Goal: Information Seeking & Learning: Learn about a topic

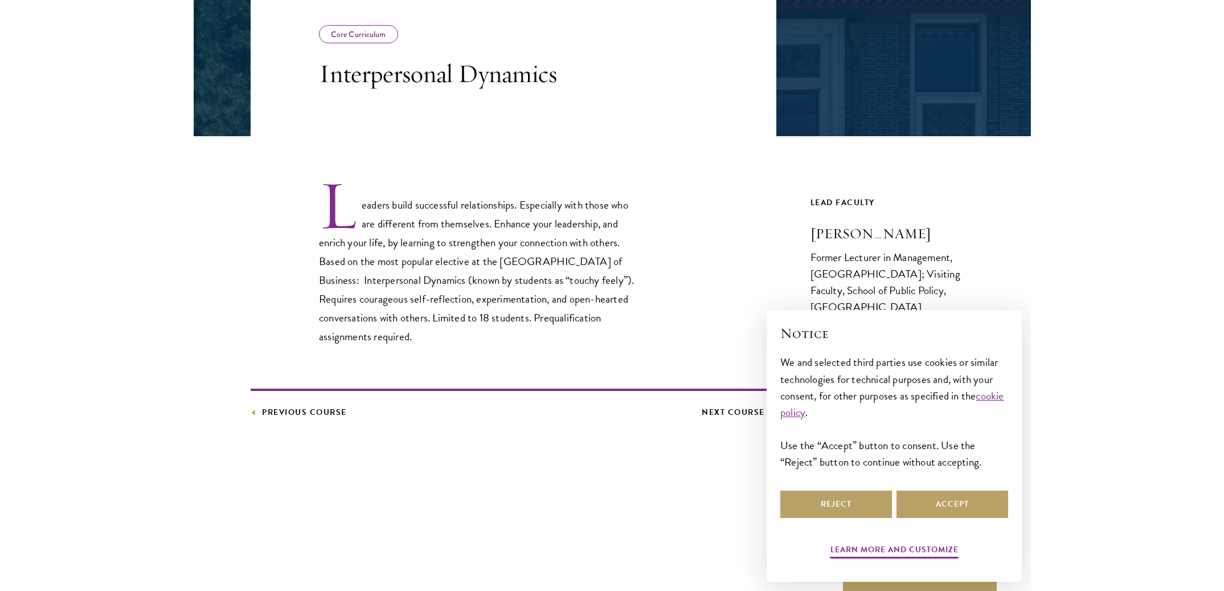
scroll to position [226, 0]
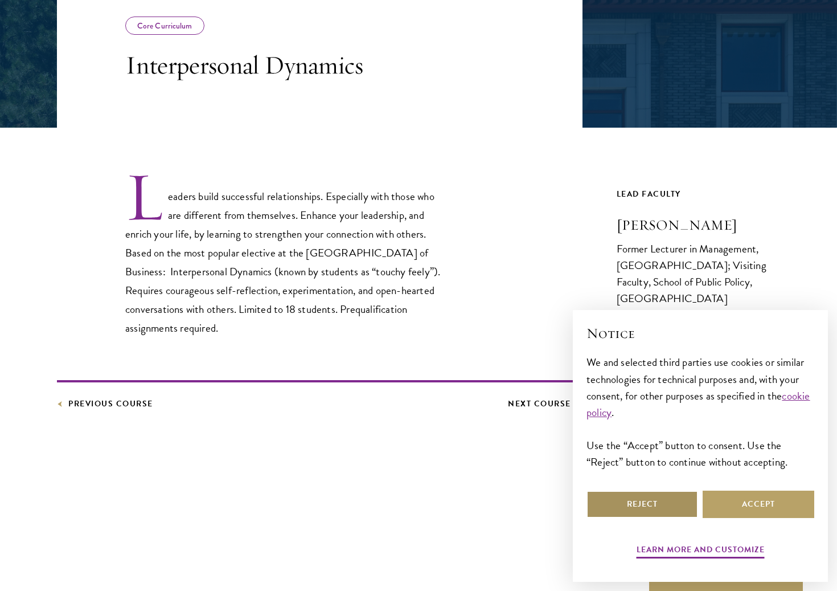
click at [635, 509] on button "Reject" at bounding box center [643, 504] width 112 height 27
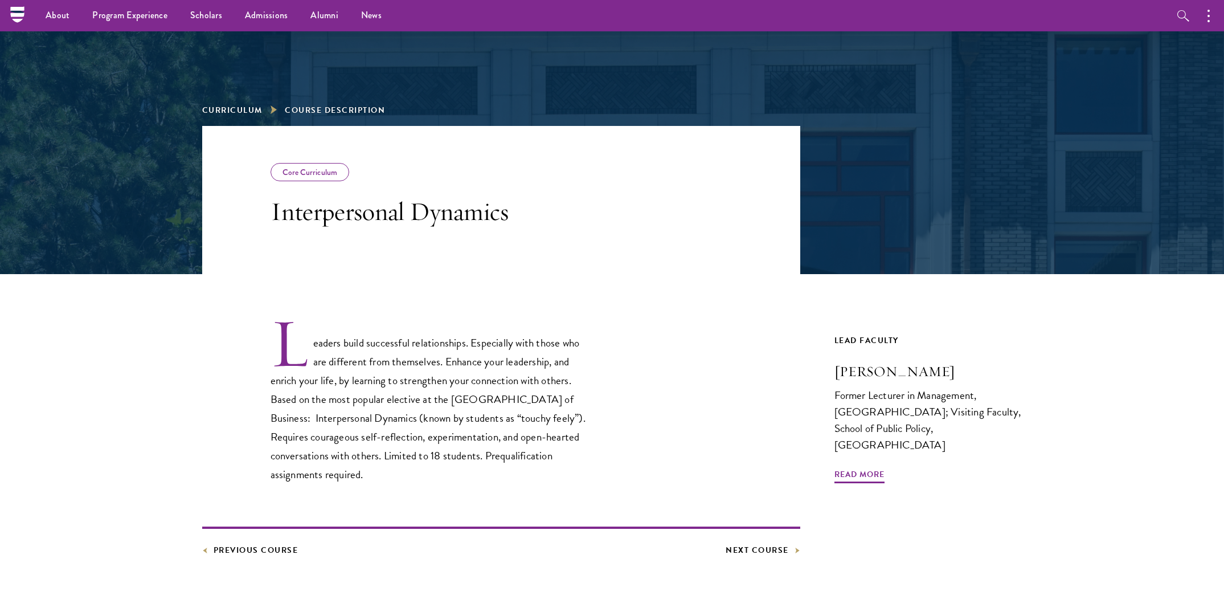
scroll to position [43, 0]
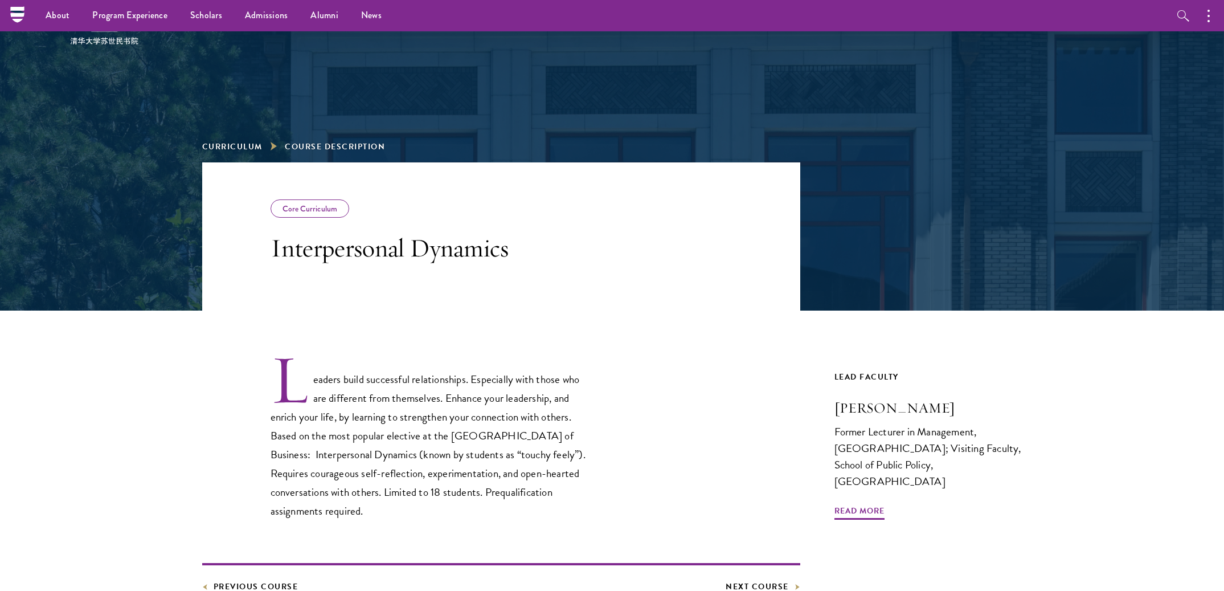
click at [318, 213] on div "Core Curriculum" at bounding box center [310, 208] width 79 height 18
click at [314, 201] on div "Core Curriculum" at bounding box center [310, 208] width 79 height 18
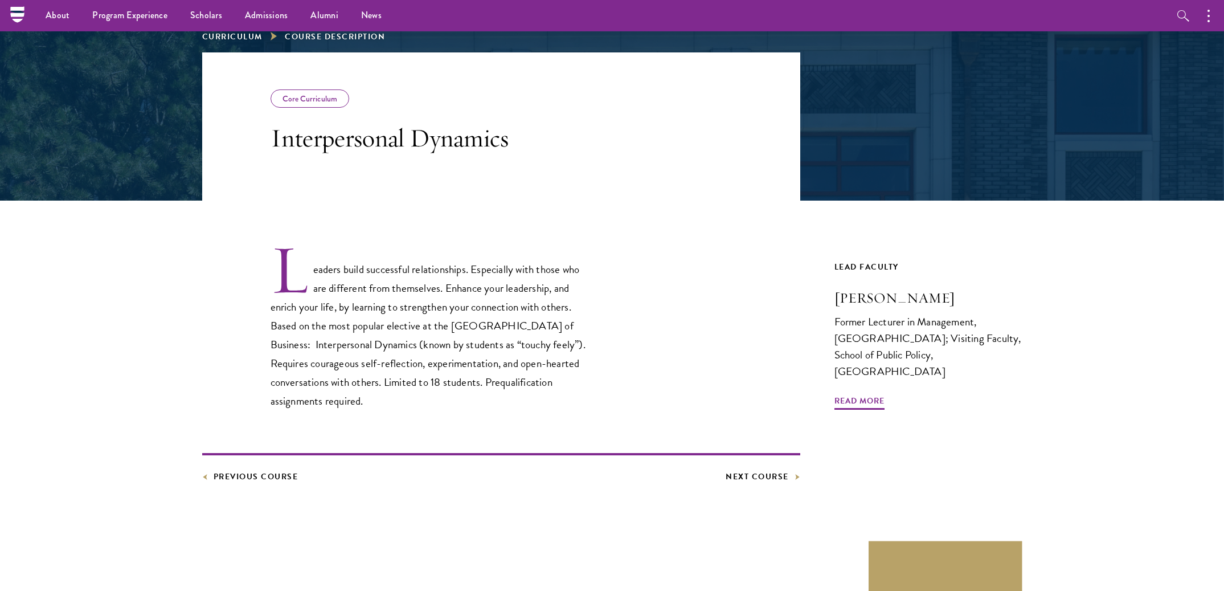
scroll to position [0, 0]
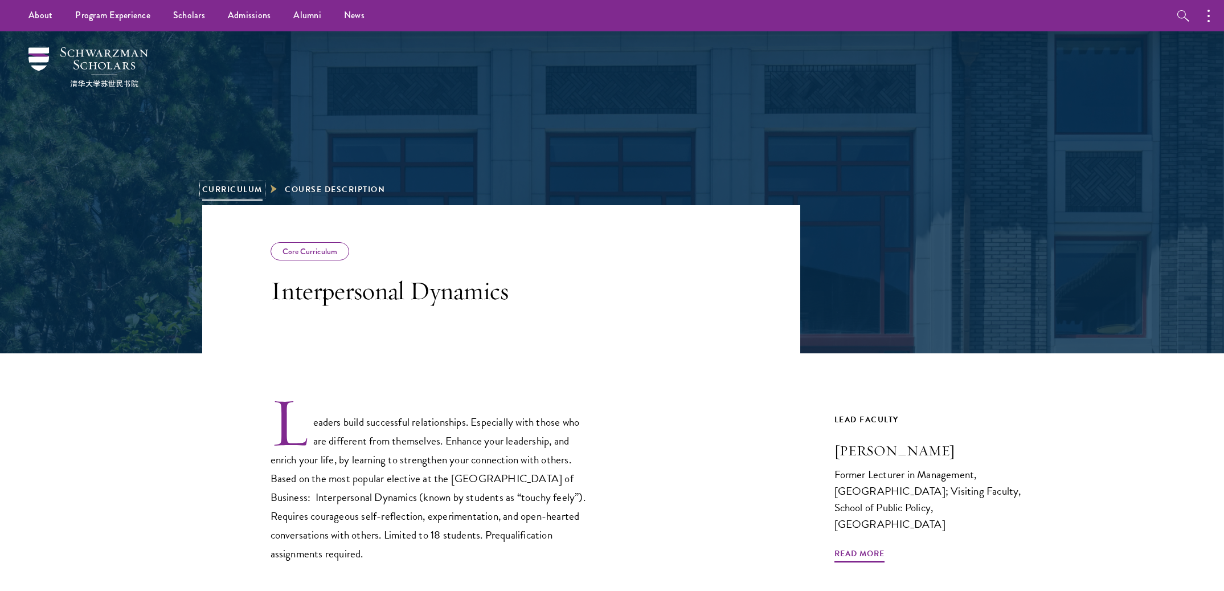
click at [228, 189] on link "Curriculum" at bounding box center [232, 189] width 60 height 12
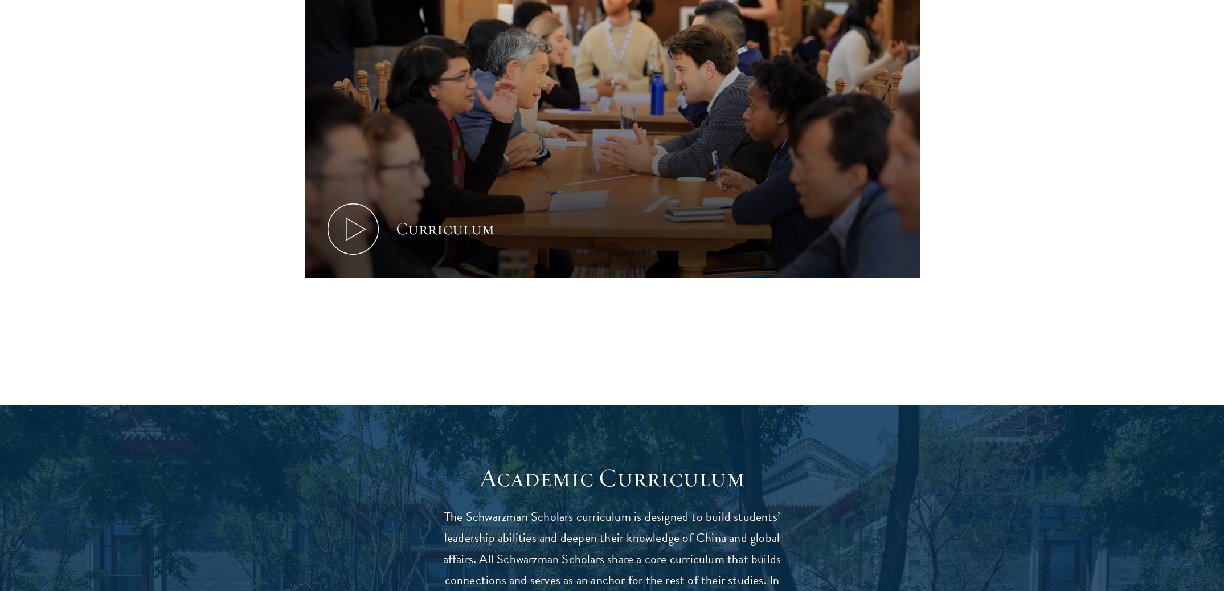
scroll to position [560, 0]
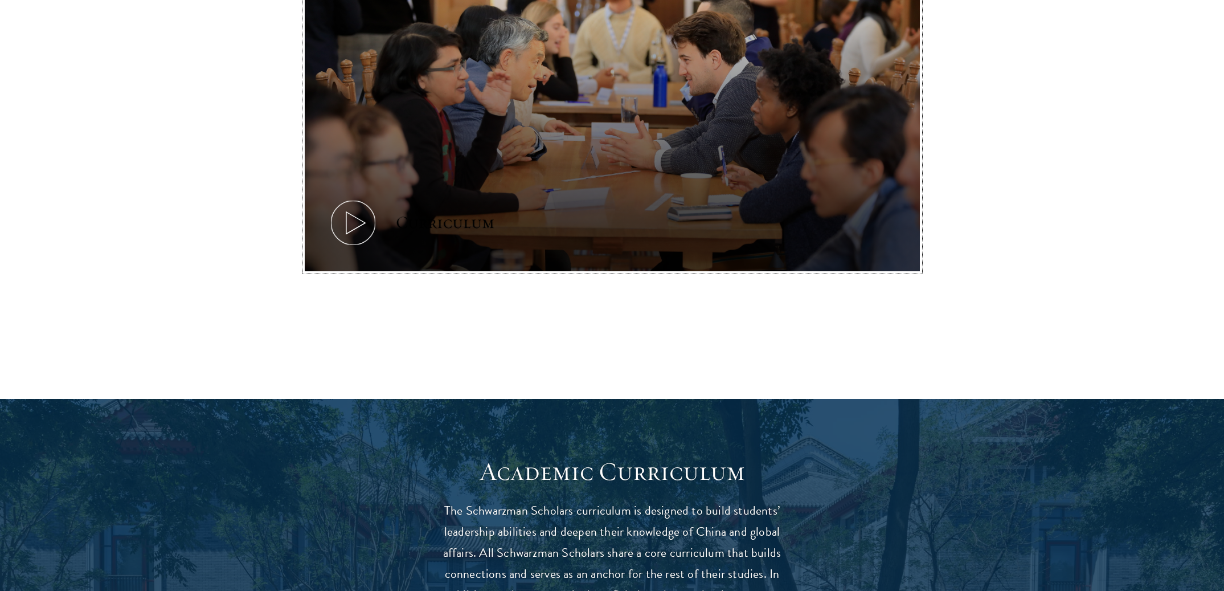
click at [354, 231] on icon at bounding box center [353, 222] width 51 height 51
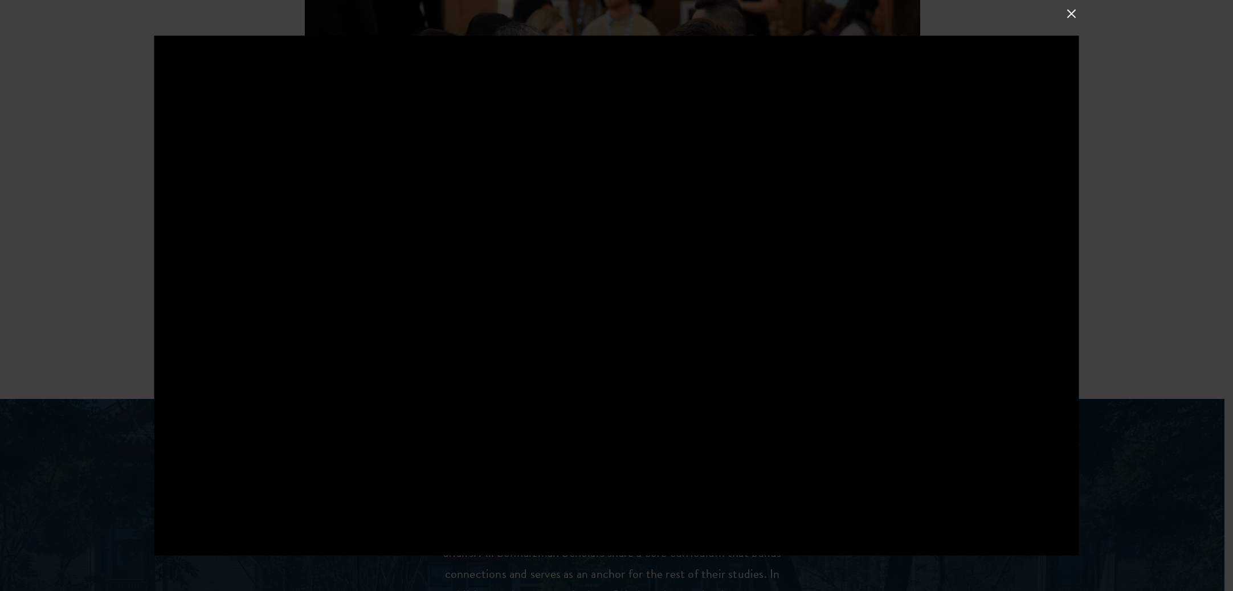
click at [1102, 167] on div at bounding box center [616, 295] width 1233 height 591
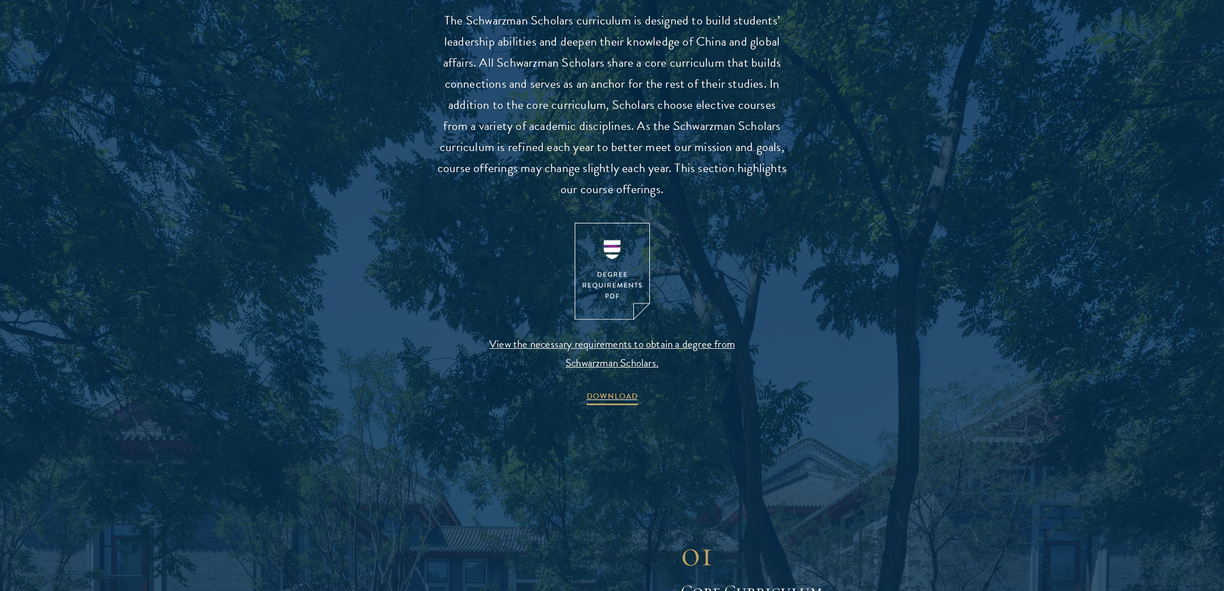
scroll to position [1056, 0]
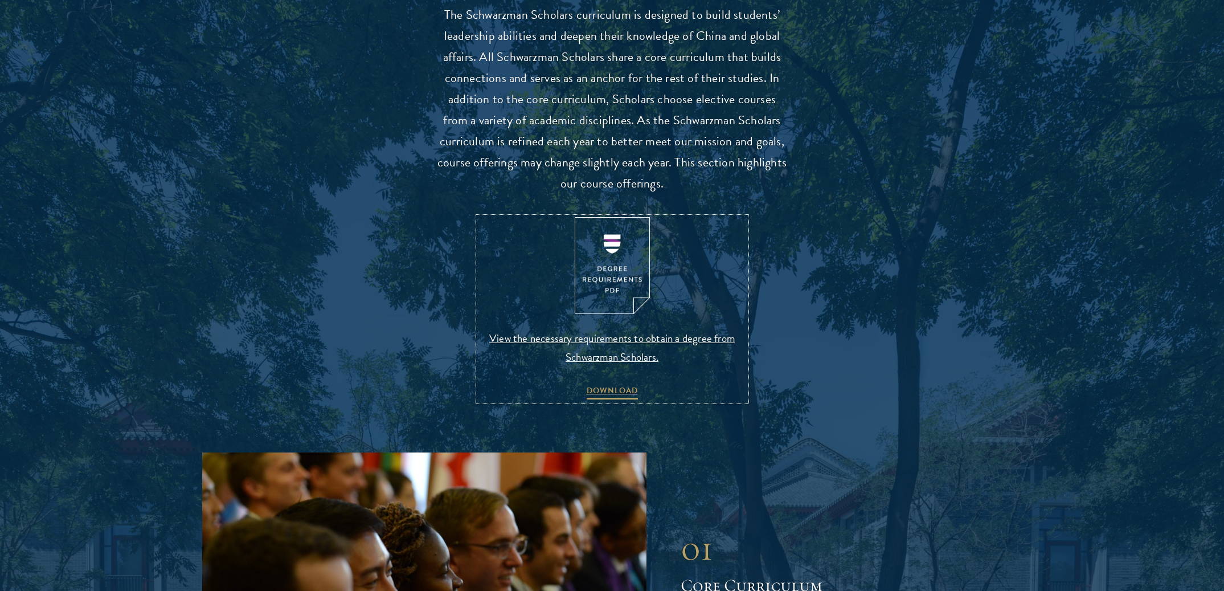
click at [621, 259] on img at bounding box center [612, 265] width 75 height 97
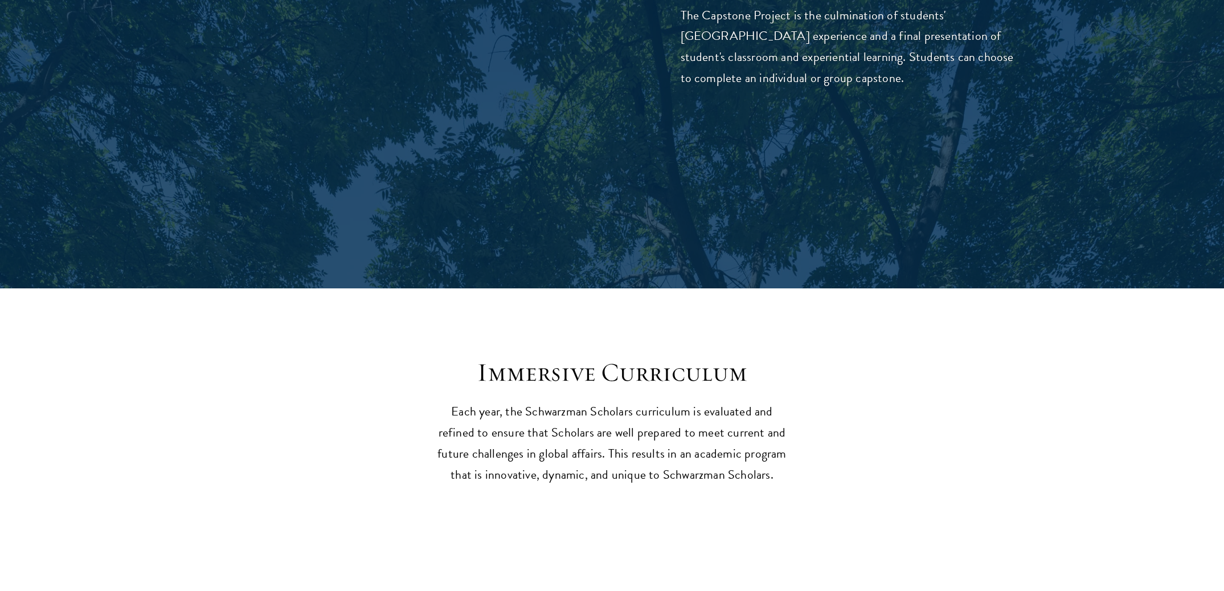
scroll to position [4473, 0]
